Goal: Communication & Community: Answer question/provide support

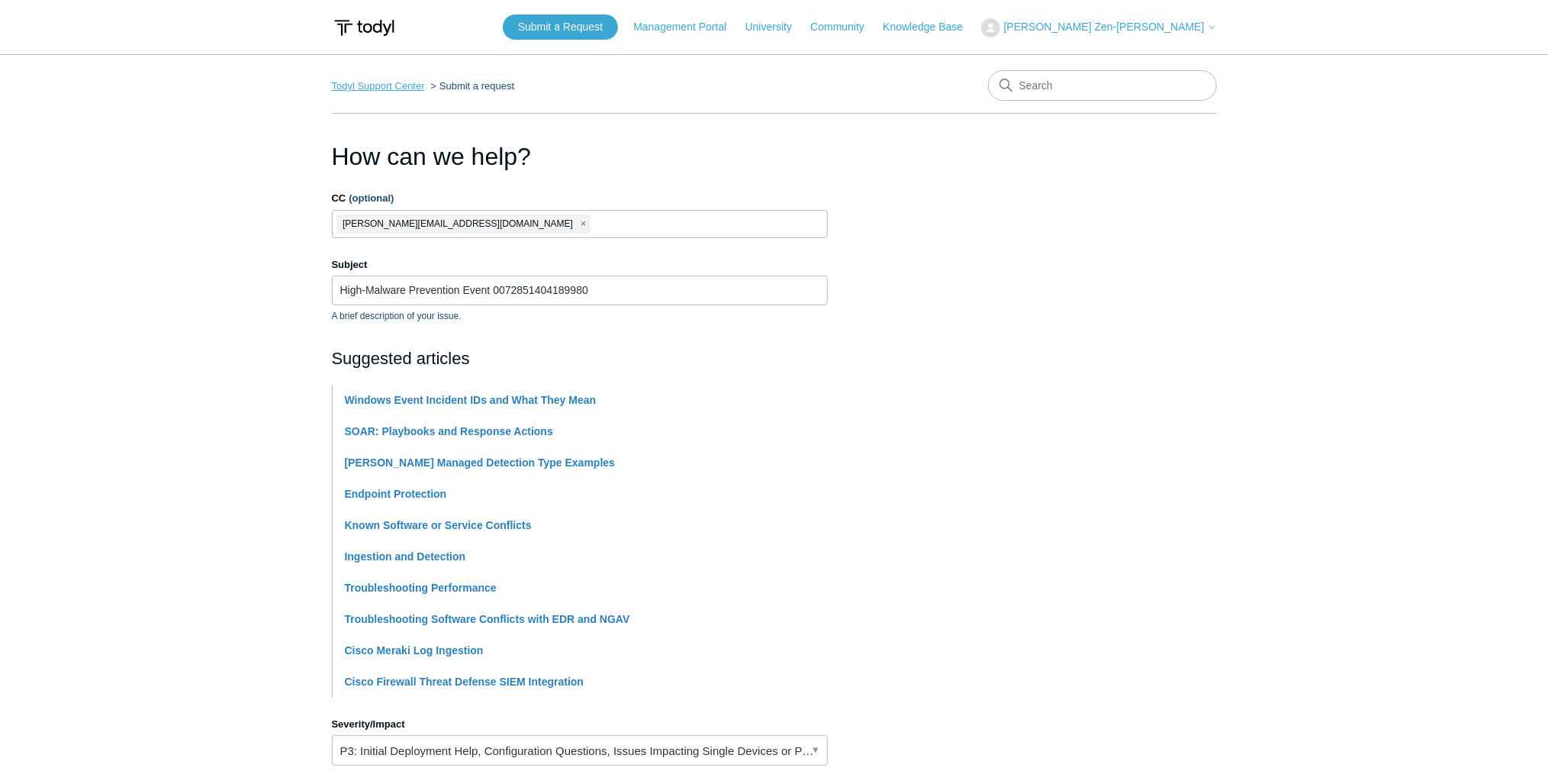
click at [377, 87] on link "Todyl Support Center" at bounding box center [378, 86] width 93 height 12
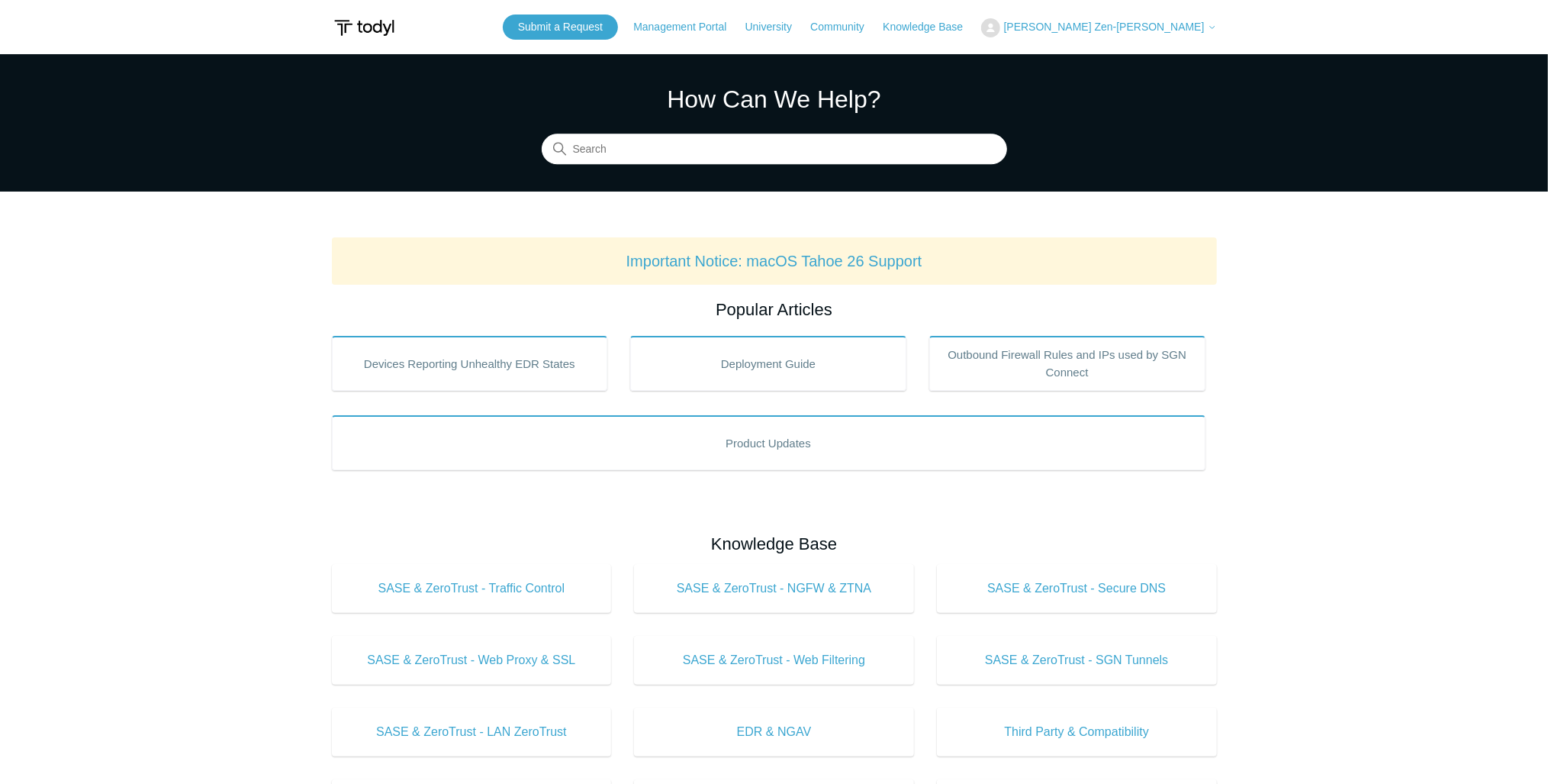
click at [102, 199] on main "Todyl Support Center How Can We Help? Search Important Notice: macOS Tahoe 26 S…" at bounding box center [774, 714] width 1548 height 1321
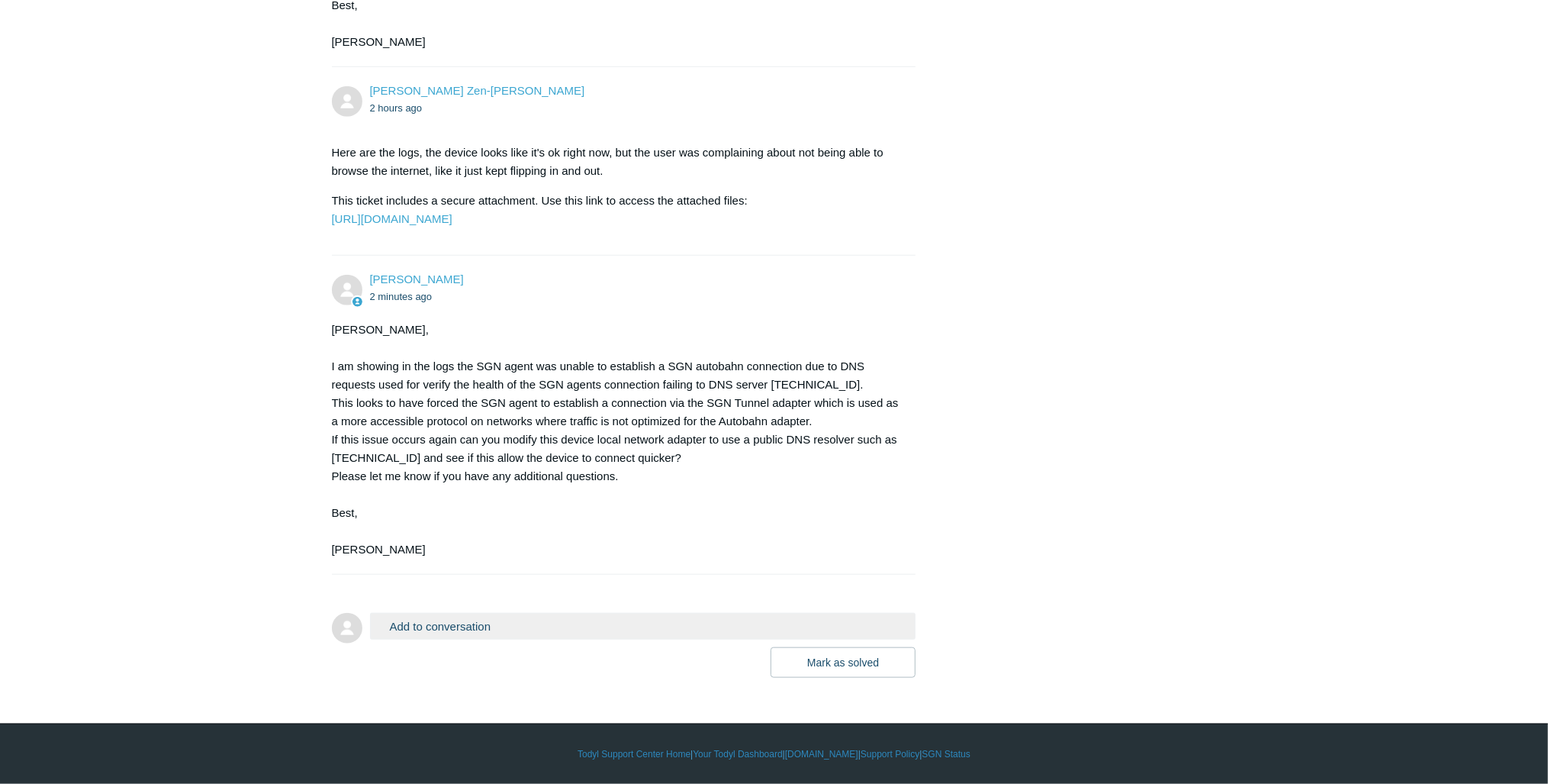
scroll to position [1041, 0]
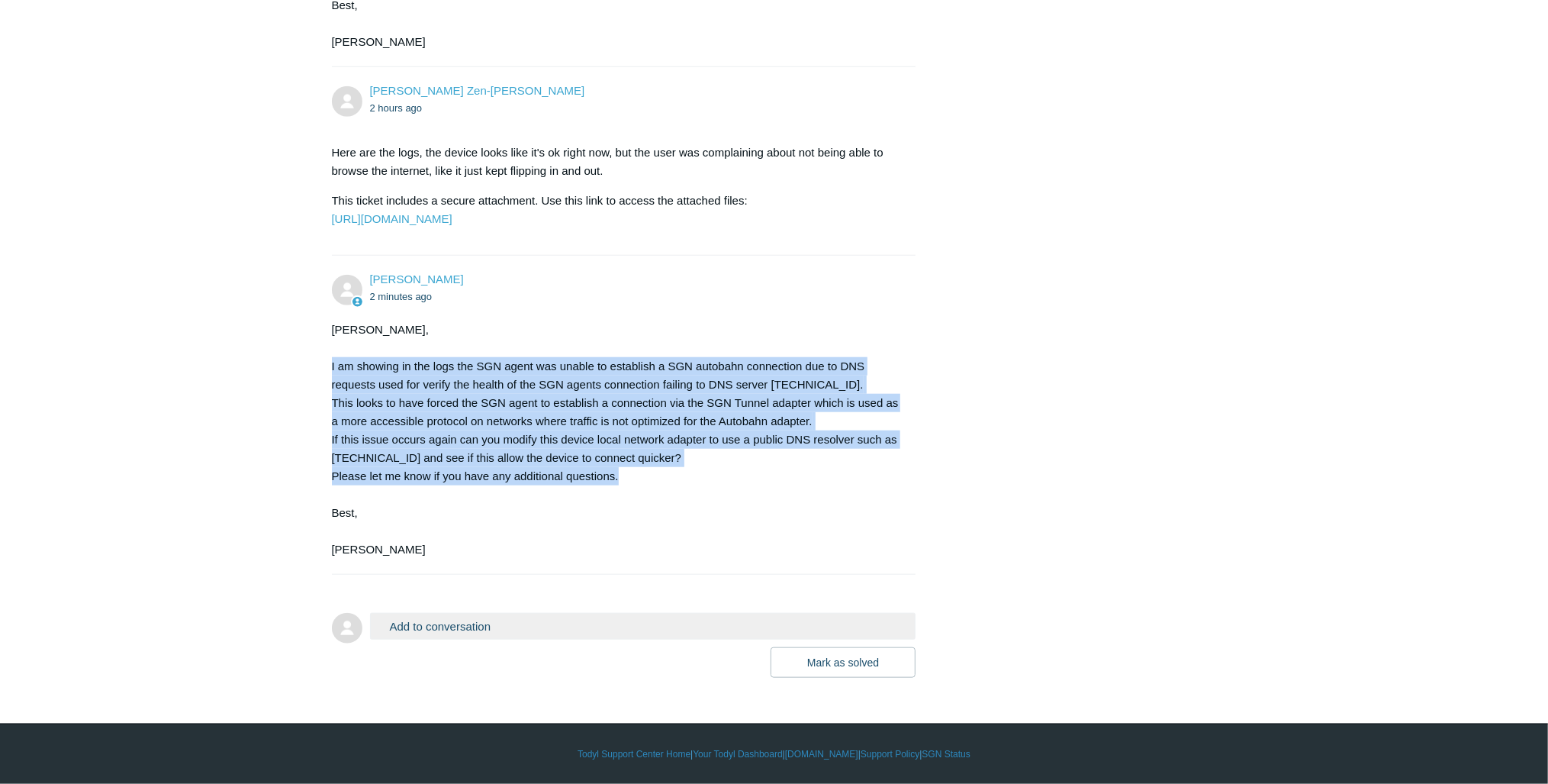
drag, startPoint x: 332, startPoint y: 362, endPoint x: 717, endPoint y: 474, distance: 401.0
click at [717, 474] on div "Lionel, I am showing in the logs the SGN agent was unable to establish a SGN au…" at bounding box center [616, 440] width 569 height 238
drag, startPoint x: 717, startPoint y: 474, endPoint x: 642, endPoint y: 465, distance: 75.5
click at [642, 465] on div "Lionel, I am showing in the logs the SGN agent was unable to establish a SGN au…" at bounding box center [616, 440] width 569 height 238
click at [636, 461] on div "Lionel, I am showing in the logs the SGN agent was unable to establish a SGN au…" at bounding box center [616, 440] width 569 height 238
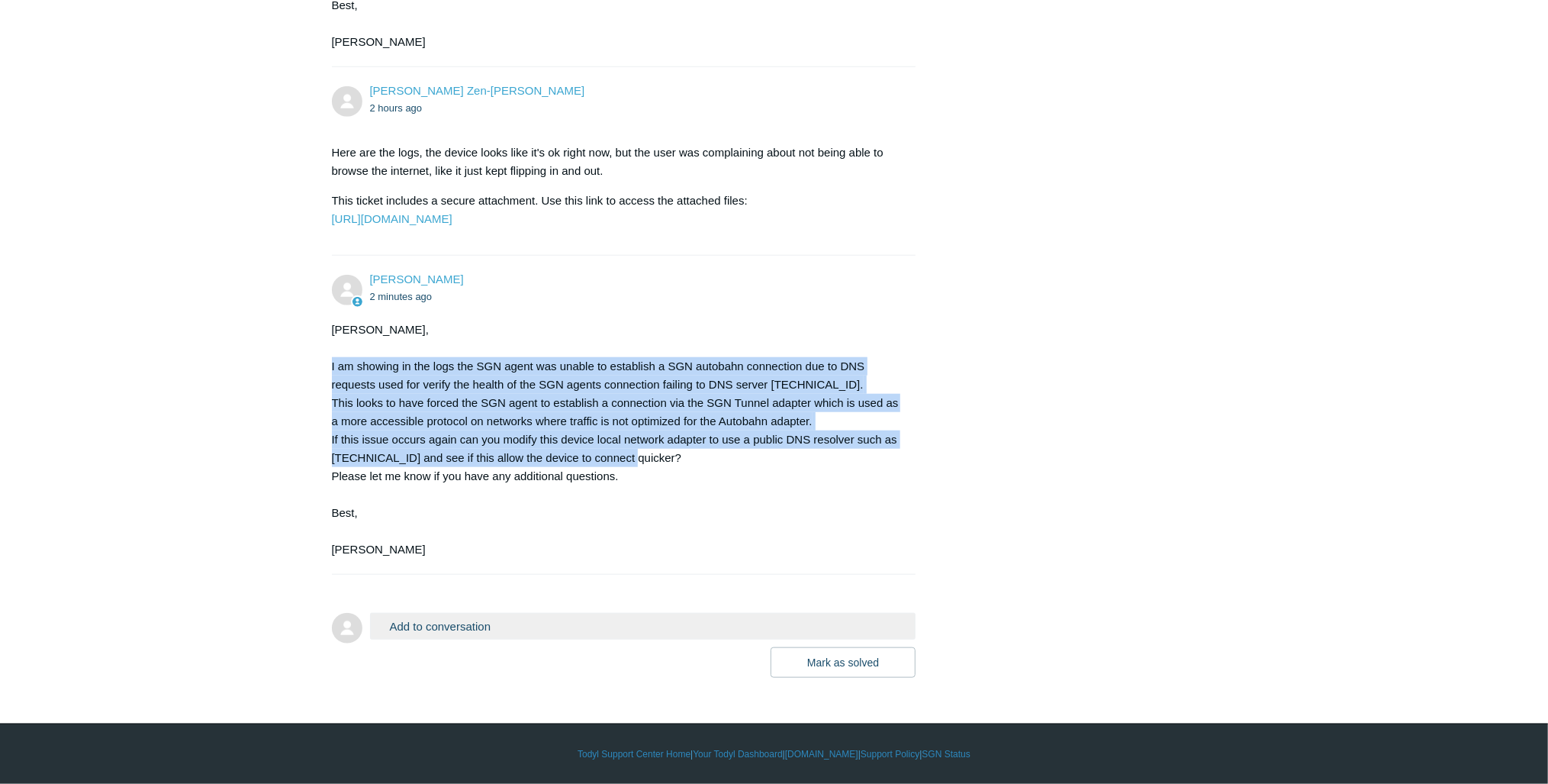
drag, startPoint x: 623, startPoint y: 460, endPoint x: 332, endPoint y: 373, distance: 303.7
click at [332, 373] on div "Lionel, I am showing in the logs the SGN agent was unable to establish a SGN au…" at bounding box center [616, 440] width 569 height 238
drag, startPoint x: 332, startPoint y: 373, endPoint x: 353, endPoint y: 373, distance: 21.0
copy div "I am showing in the logs the SGN agent was unable to establish a SGN autobahn c…"
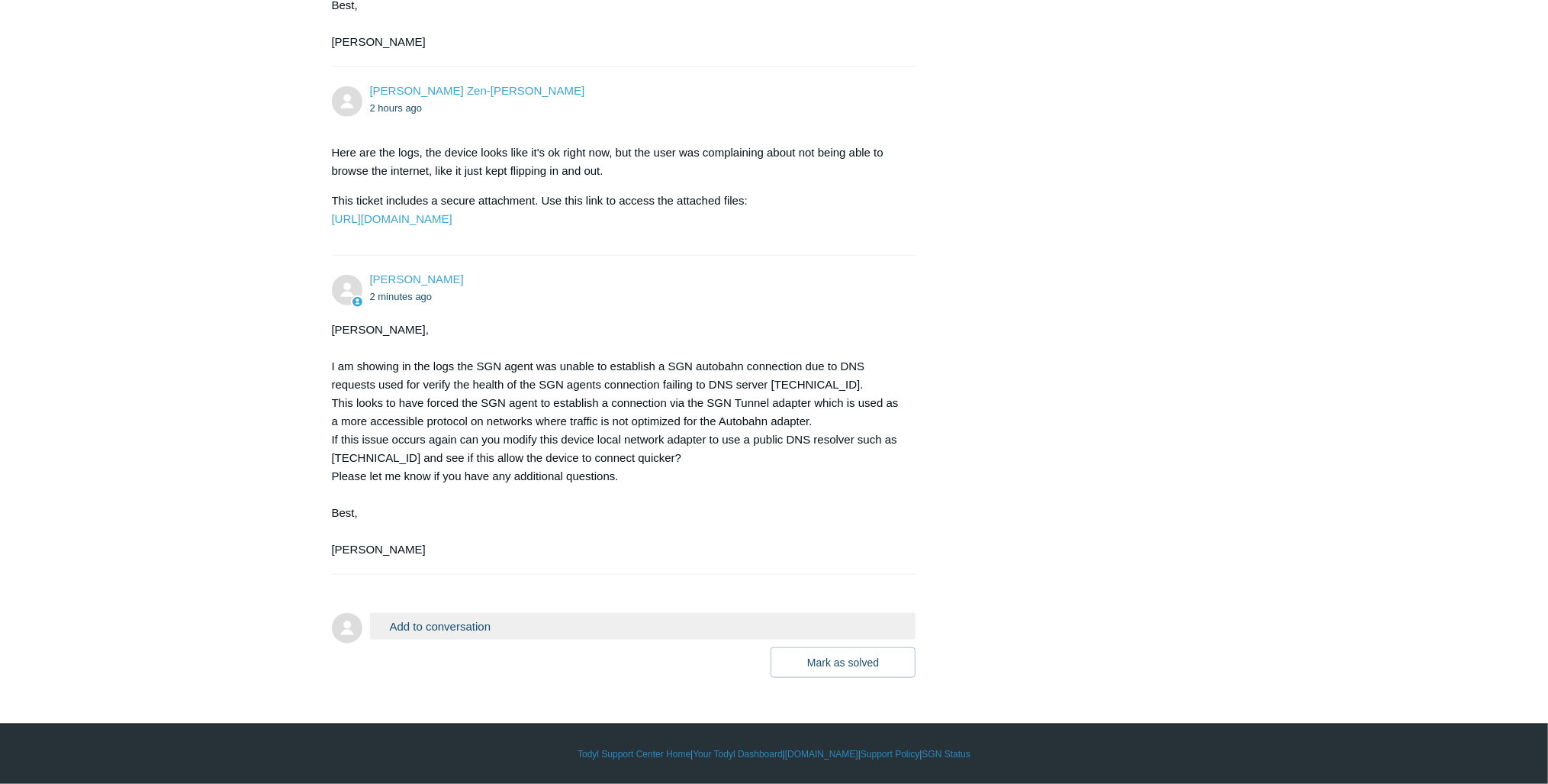
click at [470, 637] on button "Add to conversation" at bounding box center [643, 626] width 547 height 27
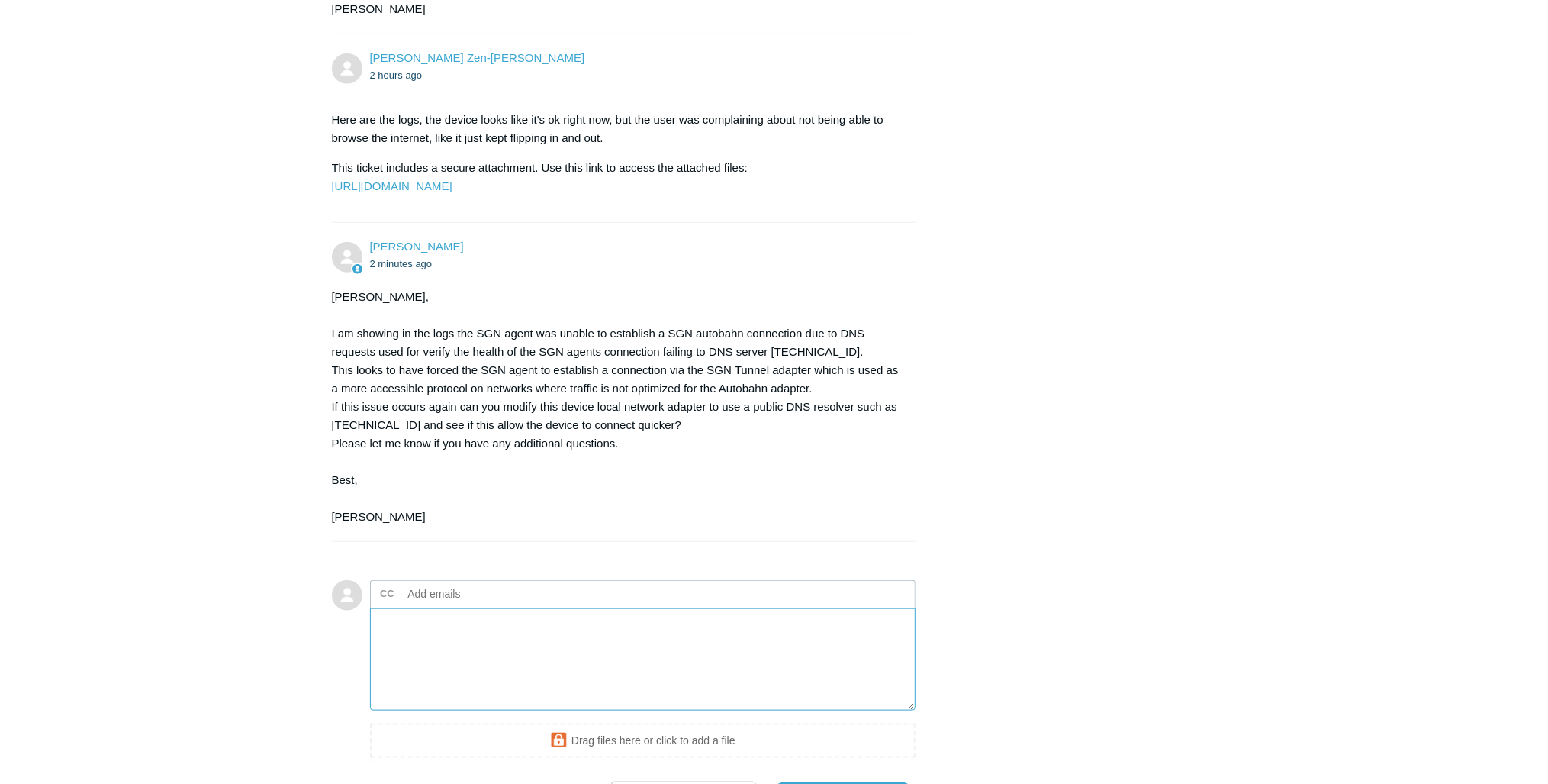
click at [466, 711] on textarea "Add your reply" at bounding box center [643, 659] width 547 height 103
click at [558, 668] on textarea "Wouldn't the Level3 dns(4.2.2.2)" at bounding box center [643, 659] width 547 height 103
click at [573, 654] on textarea "Wouldn't the Level3 dns(4.2.2.2) resolver function just fine for this purpose t…" at bounding box center [643, 659] width 547 height 103
click at [847, 661] on textarea "Wouldn't the Level3 dns(4.2.2.2) resolve just fine for this purpose though? I c…" at bounding box center [643, 659] width 547 height 103
type textarea "W"
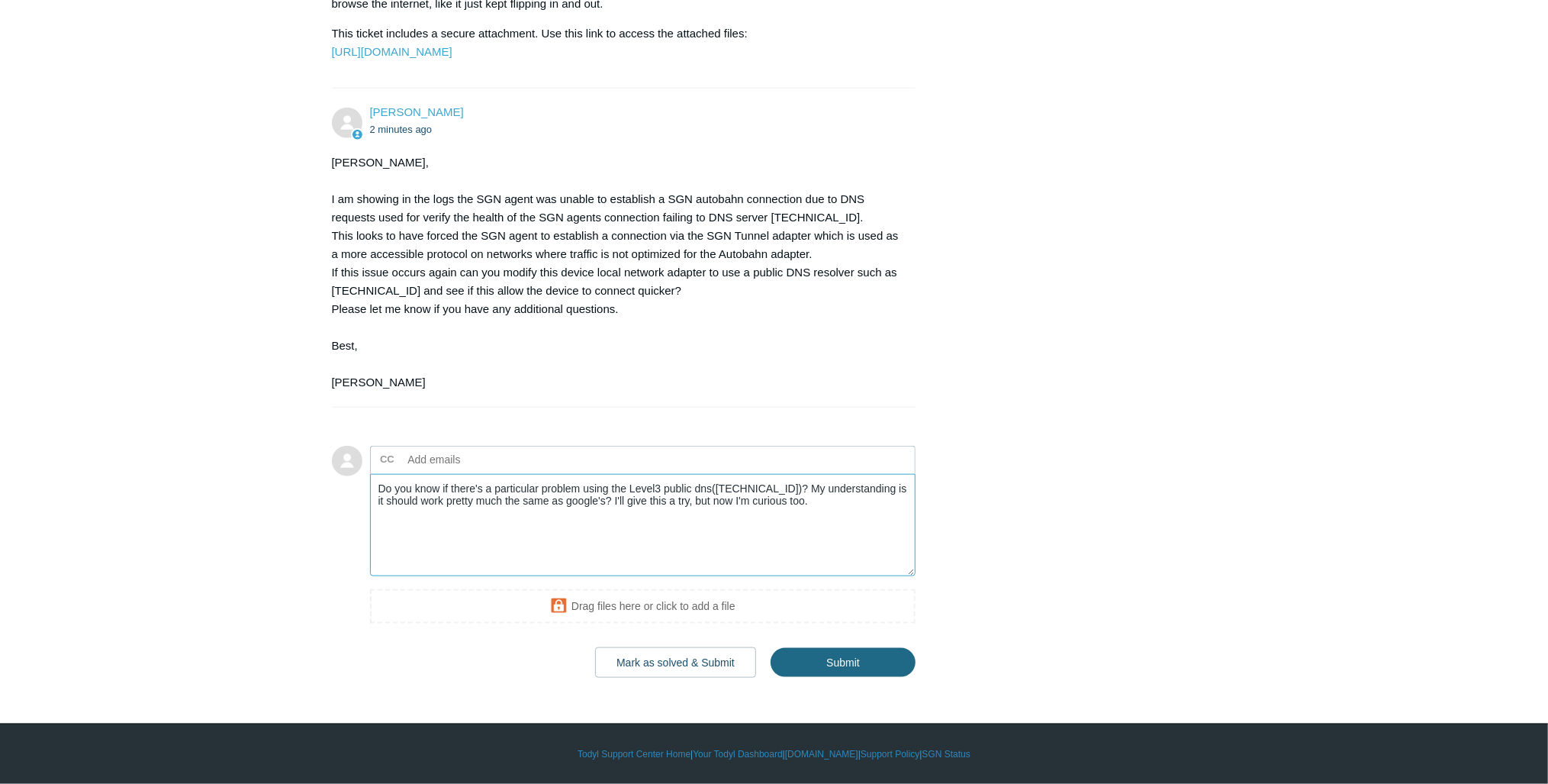
scroll to position [1209, 0]
type textarea "Do you know if there's a particular problem using the Level3 public dns([TECHNI…"
click at [844, 657] on input "Submit" at bounding box center [843, 662] width 145 height 31
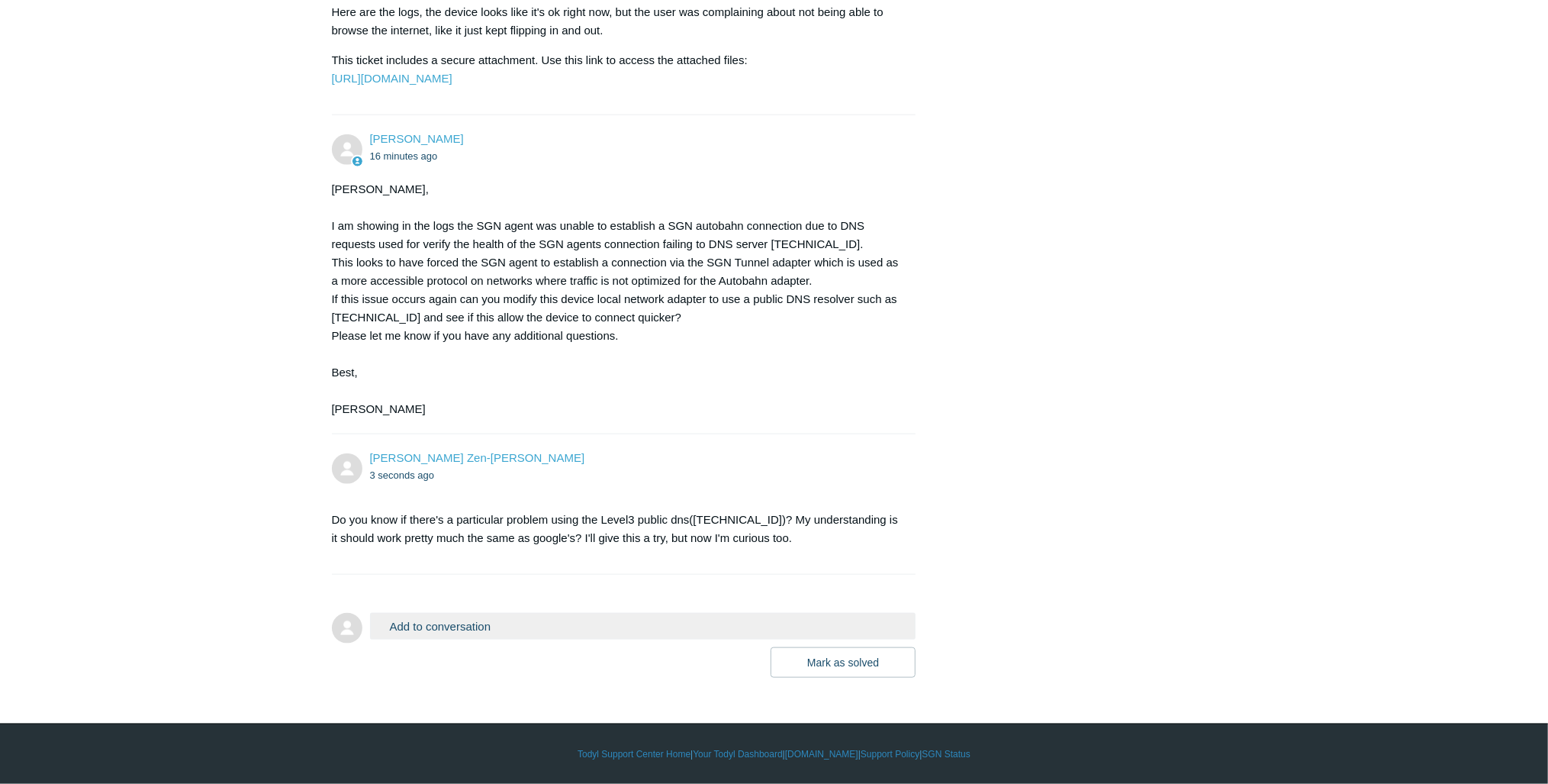
scroll to position [1181, 0]
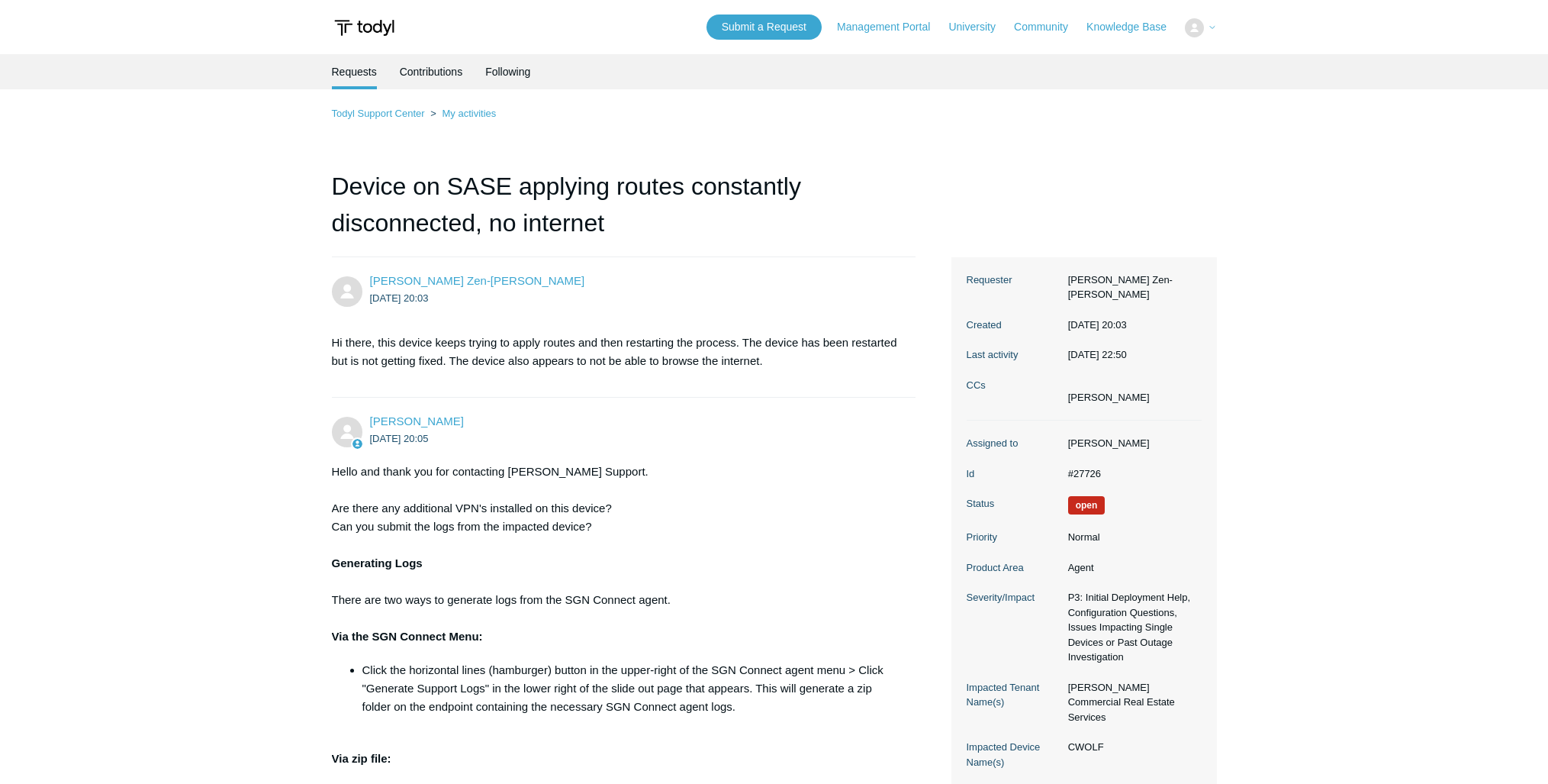
scroll to position [1178, 0]
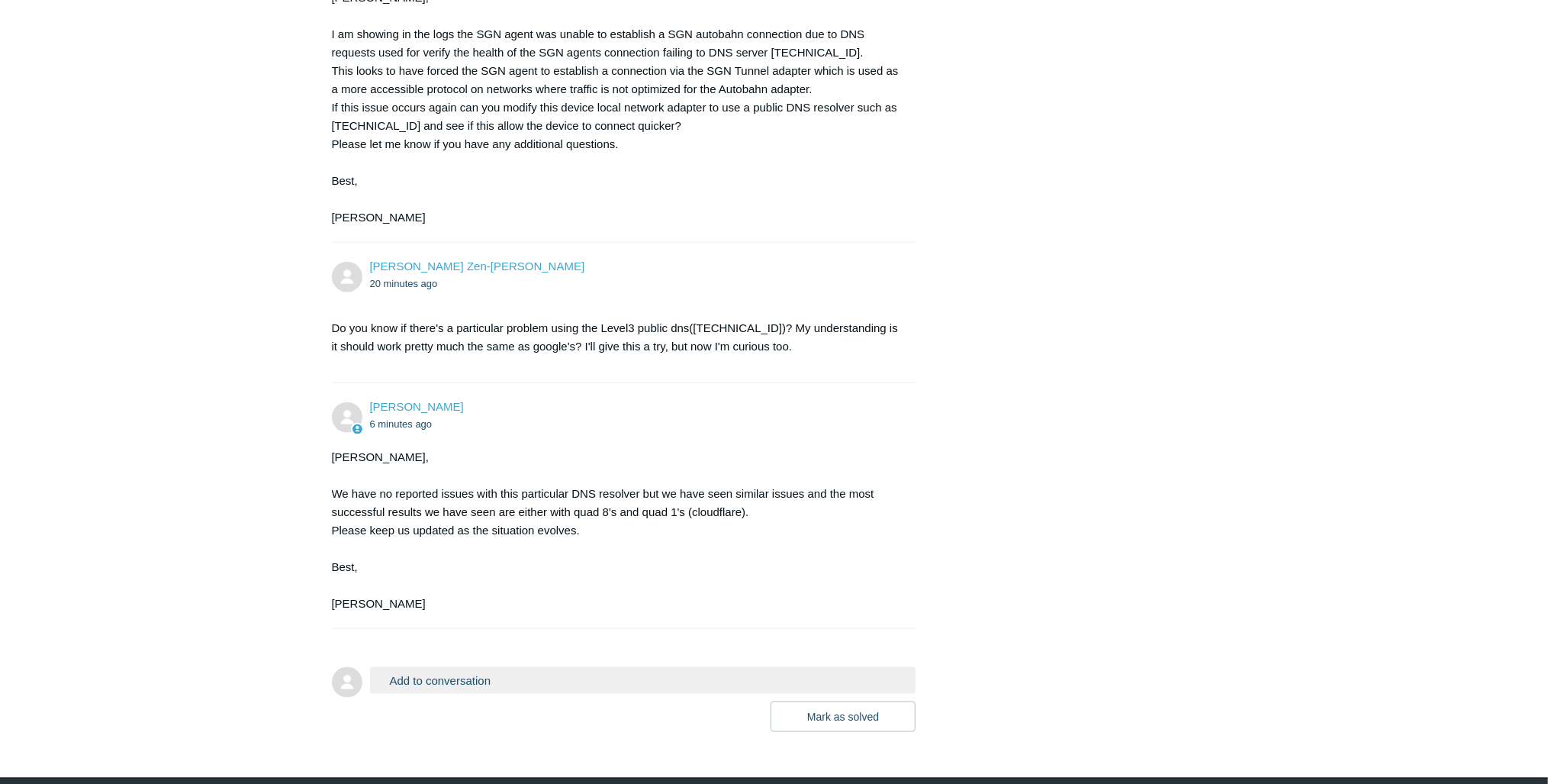
scroll to position [1359, 0]
